Goal: Task Accomplishment & Management: Manage account settings

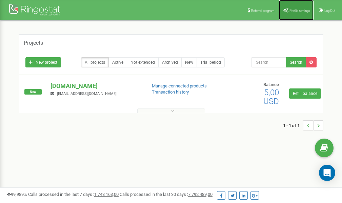
click at [300, 9] on span "Profile settings" at bounding box center [300, 11] width 21 height 4
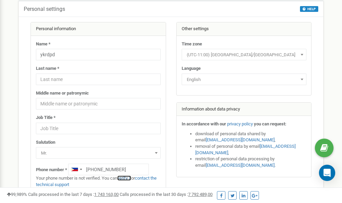
click at [127, 179] on link "verify it" at bounding box center [124, 178] width 14 height 5
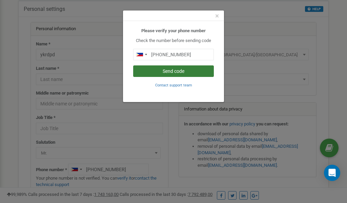
click at [181, 71] on button "Send code" at bounding box center [173, 71] width 81 height 12
